Goal: Obtain resource: Download file/media

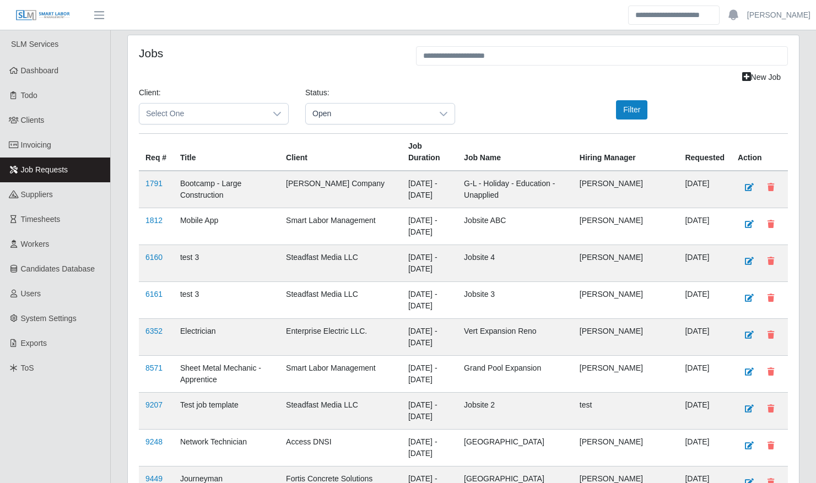
scroll to position [2519, 0]
click at [70, 123] on link "Clients" at bounding box center [55, 120] width 110 height 25
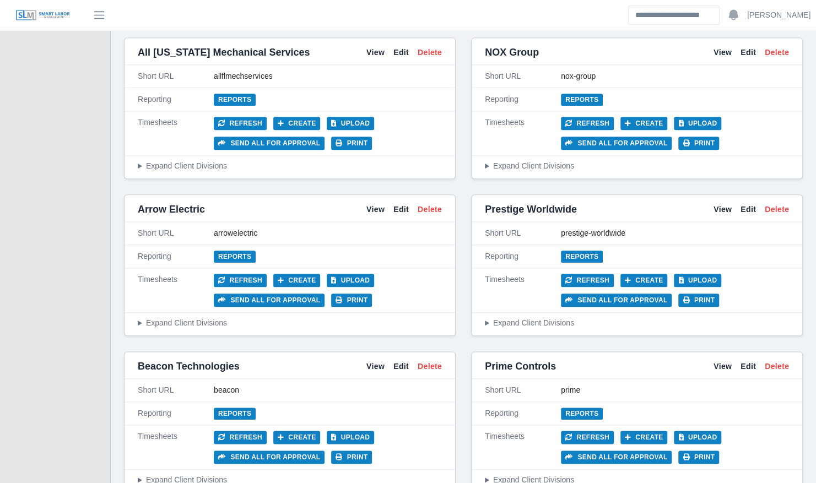
scroll to position [573, 0]
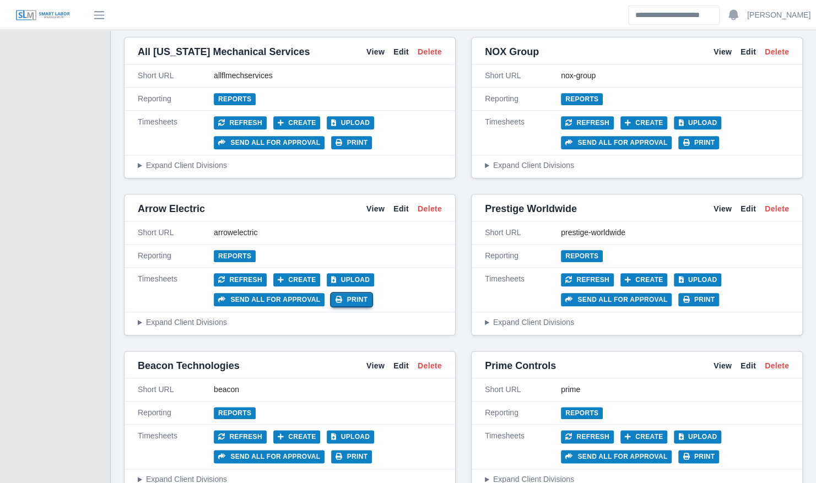
click at [349, 293] on button "Print" at bounding box center [351, 299] width 41 height 13
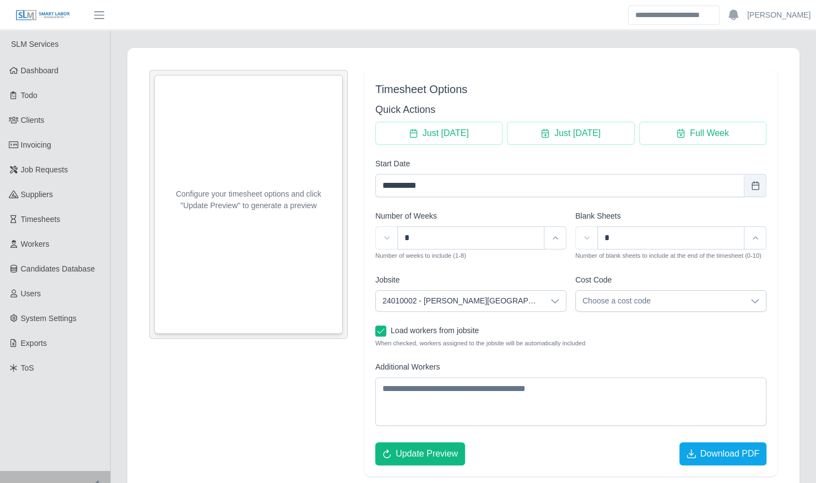
click at [530, 301] on span "24010002 - Kenneland Chalet Building" at bounding box center [460, 301] width 168 height 20
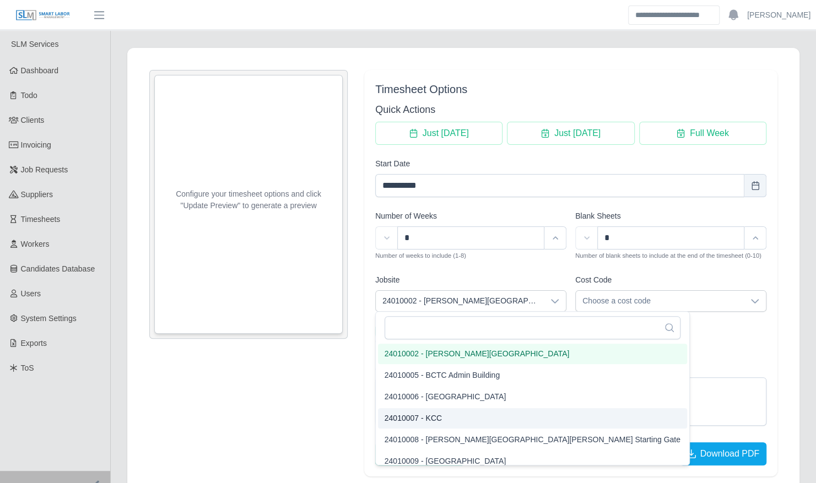
scroll to position [95, 0]
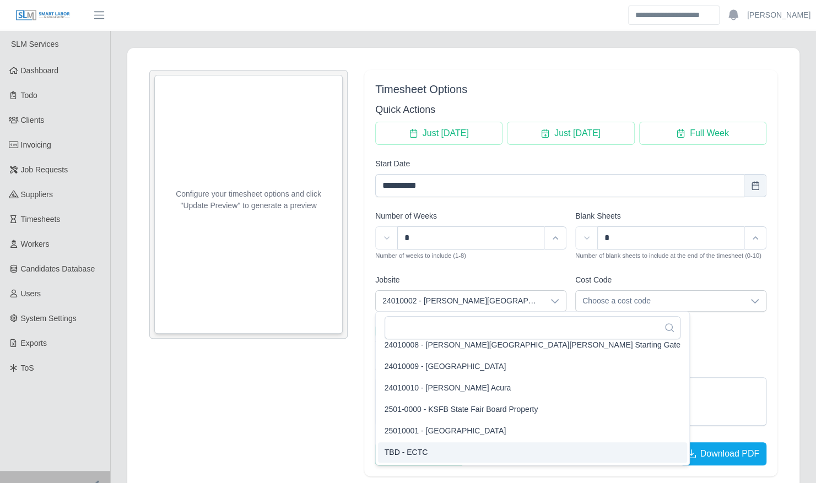
click at [440, 450] on li "TBD - ECTC" at bounding box center [532, 453] width 309 height 20
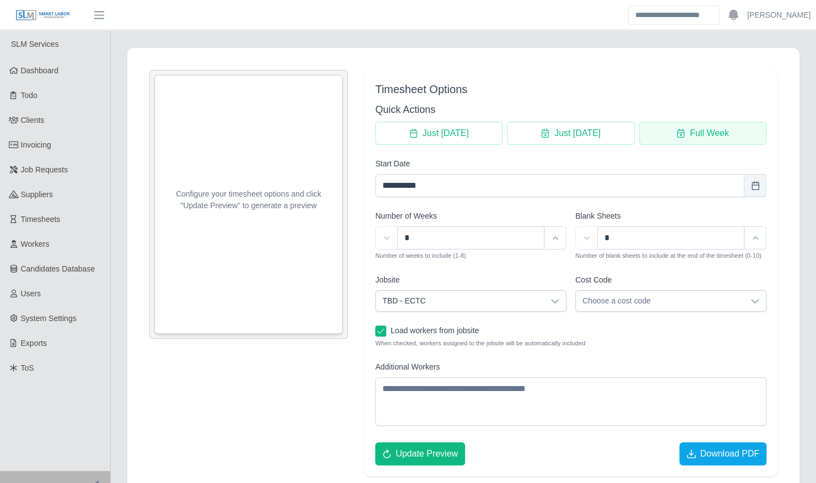
click at [678, 126] on button "Full Week" at bounding box center [702, 133] width 127 height 23
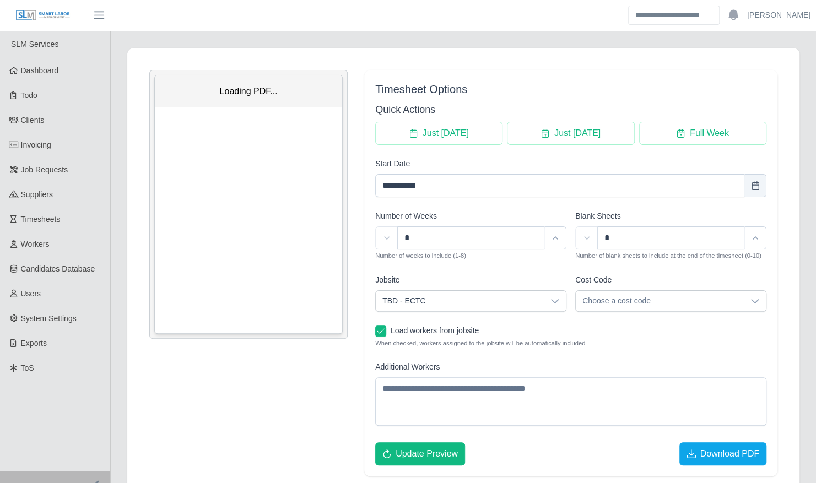
scroll to position [0, 0]
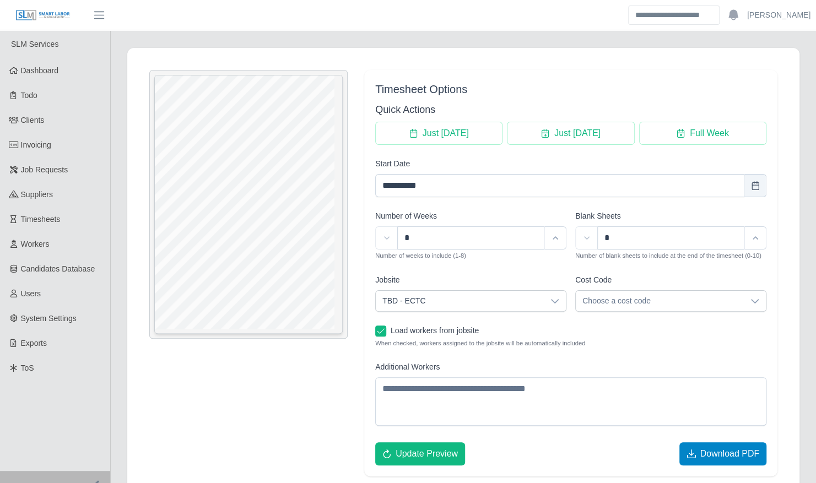
click at [696, 452] on span "Download PDF" at bounding box center [691, 454] width 9 height 9
